Goal: Information Seeking & Learning: Find specific fact

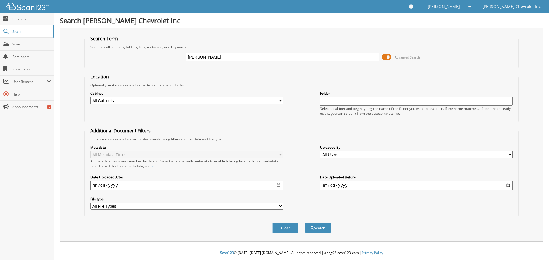
type input "[PERSON_NAME]"
click at [387, 58] on span at bounding box center [387, 57] width 10 height 9
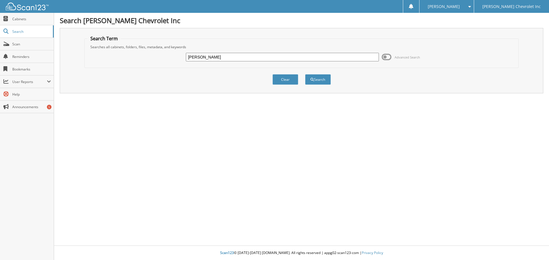
click at [385, 56] on span at bounding box center [387, 57] width 10 height 9
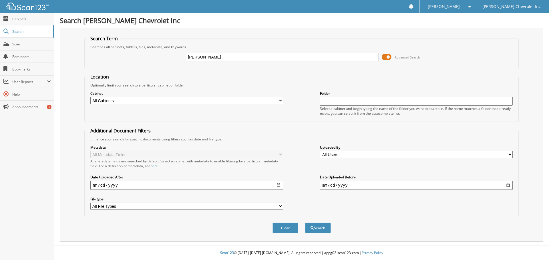
click at [279, 101] on select "All Cabinets ACCOUNTS PAYABLE AUDIT AUTOMATE SERVICE RO CAR DEALS CDK SERVICE R…" at bounding box center [186, 100] width 193 height 7
select select "19507"
click at [90, 97] on select "All Cabinets ACCOUNTS PAYABLE AUDIT AUTOMATE SERVICE RO CAR DEALS CDK SERVICE R…" at bounding box center [186, 100] width 193 height 7
click at [315, 227] on button "Search" at bounding box center [318, 228] width 26 height 11
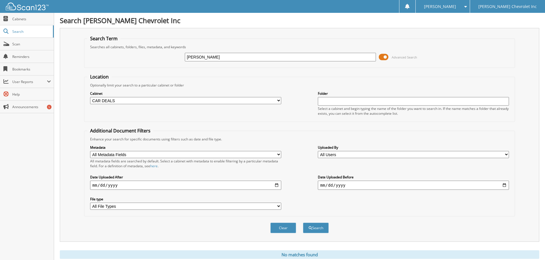
click at [222, 58] on input "[PERSON_NAME]" at bounding box center [280, 57] width 191 height 9
type input "d"
type input "[PERSON_NAME]"
click at [385, 59] on span at bounding box center [384, 57] width 10 height 9
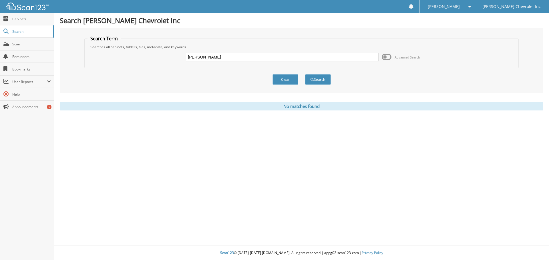
click at [385, 56] on span at bounding box center [387, 57] width 10 height 9
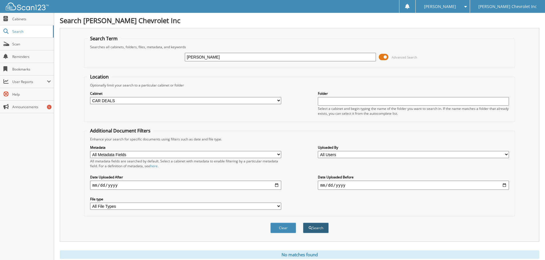
click at [308, 228] on button "Search" at bounding box center [316, 228] width 26 height 11
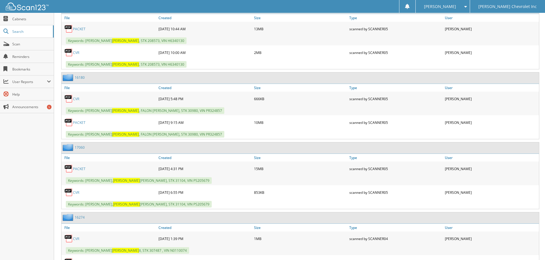
scroll to position [1801, 0]
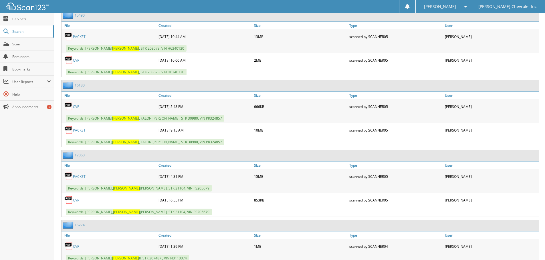
click at [80, 176] on link "PACKET" at bounding box center [79, 176] width 13 height 5
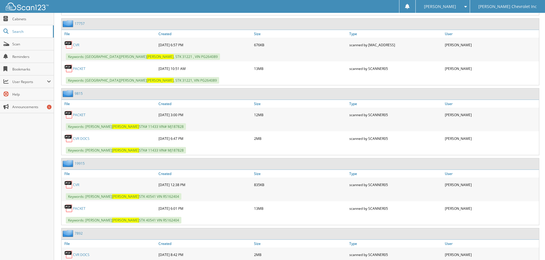
scroll to position [3459, 0]
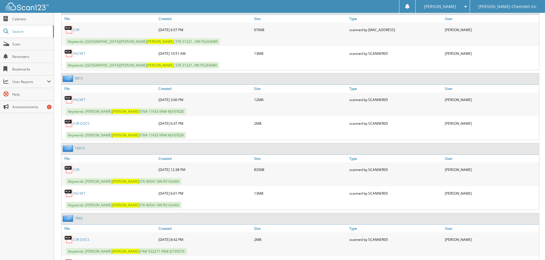
click at [75, 192] on link "PACKET" at bounding box center [79, 193] width 13 height 5
